Goal: Check status: Check status

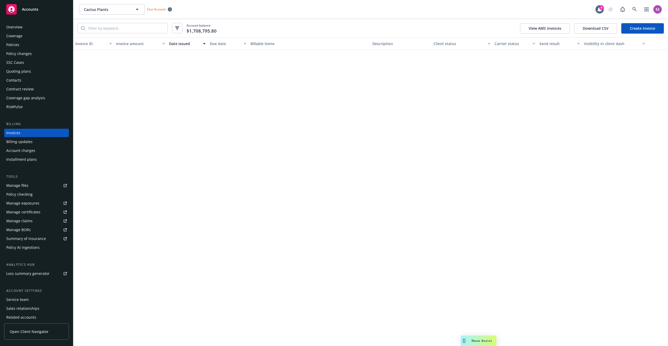
scroll to position [3792, 0]
